Goal: Information Seeking & Learning: Check status

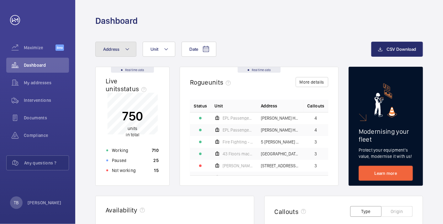
click at [126, 51] on mat-icon at bounding box center [127, 50] width 5 height 8
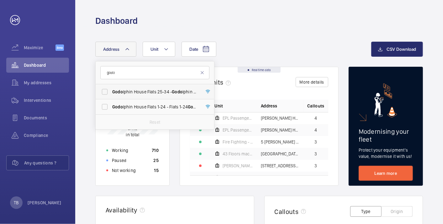
type input "godo"
click at [156, 89] on span "Godo lphin House Flats 25-34 - Godo [STREET_ADDRESS]" at bounding box center [155, 92] width 86 height 6
click at [111, 89] on input "Godo lphin House Flats 25-34 - Godo [STREET_ADDRESS]" at bounding box center [105, 92] width 13 height 13
checkbox input "true"
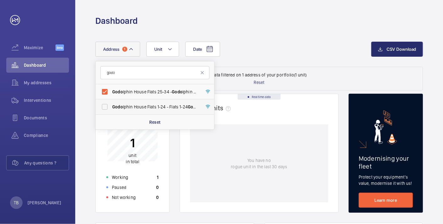
click at [150, 106] on span "Godo lphin House Flats 1-24 - Flats [STREET_ADDRESS]" at bounding box center [155, 107] width 86 height 6
click at [111, 106] on input "Godo lphin House Flats 1-24 - Flats [STREET_ADDRESS]" at bounding box center [105, 107] width 13 height 13
checkbox input "true"
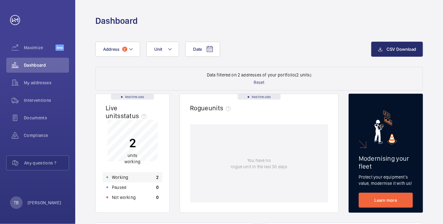
click at [148, 176] on div "Working 2" at bounding box center [133, 178] width 60 height 10
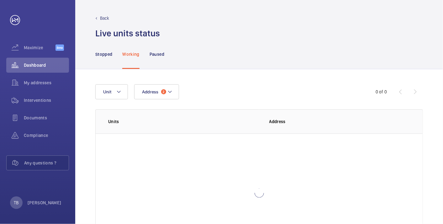
scroll to position [43, 0]
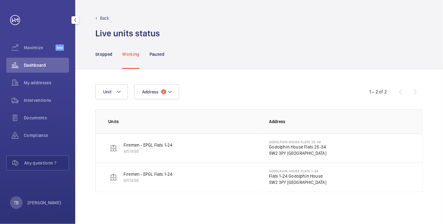
click at [40, 62] on span "Dashboard" at bounding box center [46, 65] width 45 height 6
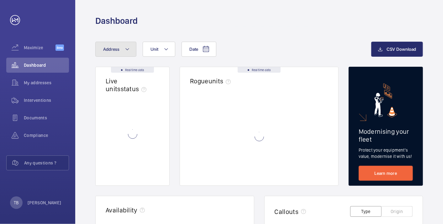
click at [121, 47] on button "Address" at bounding box center [115, 49] width 41 height 15
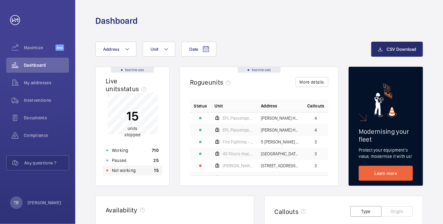
click at [129, 173] on p "Not working" at bounding box center [124, 171] width 24 height 6
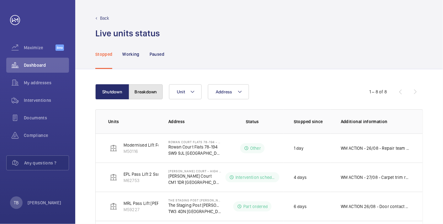
click at [143, 91] on button "Breakdown" at bounding box center [146, 91] width 34 height 15
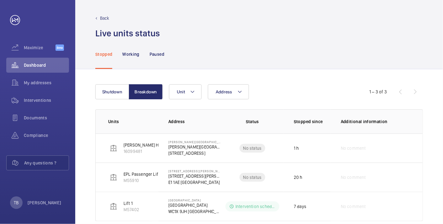
click at [284, 35] on div "Live units status﻿" at bounding box center [259, 34] width 328 height 12
click at [52, 64] on span "Dashboard" at bounding box center [46, 65] width 45 height 6
